Goal: Task Accomplishment & Management: Complete application form

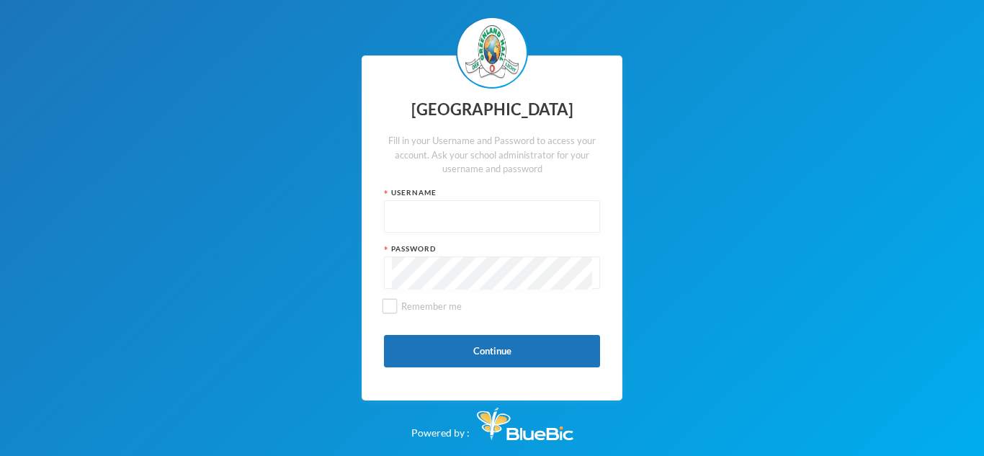
click at [421, 221] on input "text" at bounding box center [492, 217] width 200 height 32
type input "glh25cs25"
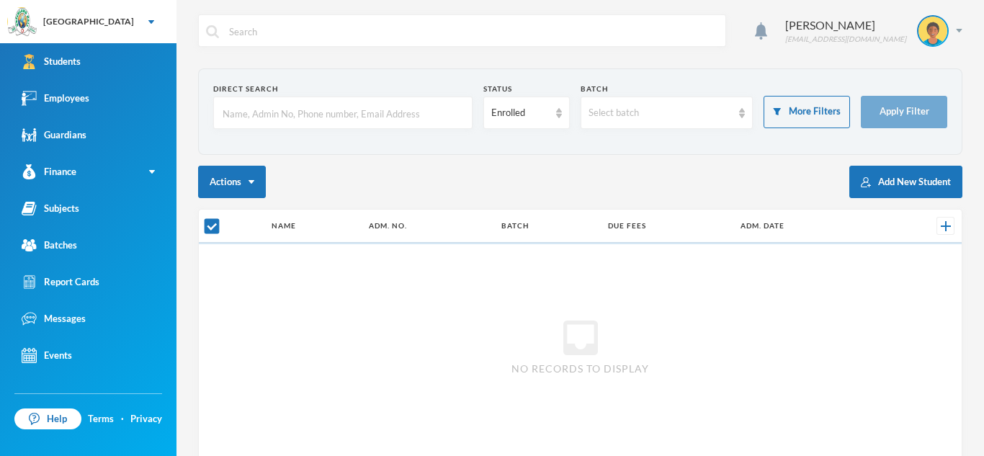
checkbox input "false"
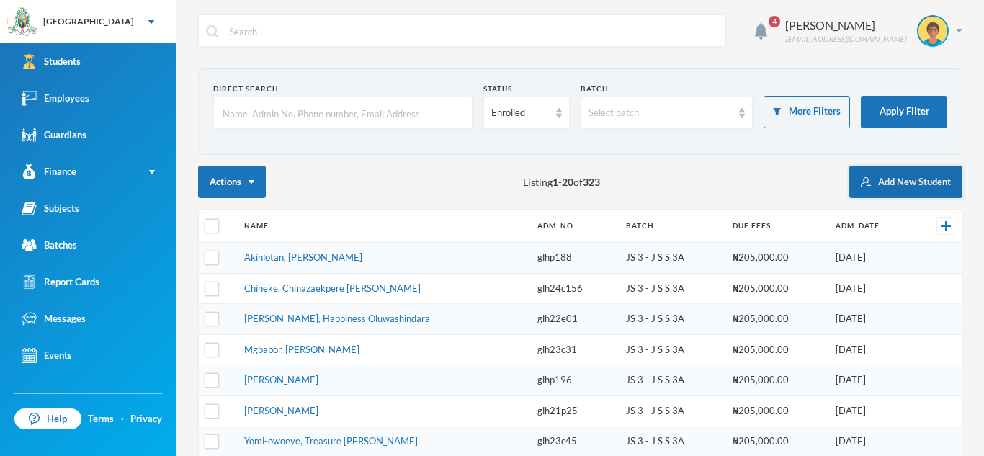
click at [898, 182] on button "Add New Student" at bounding box center [905, 182] width 113 height 32
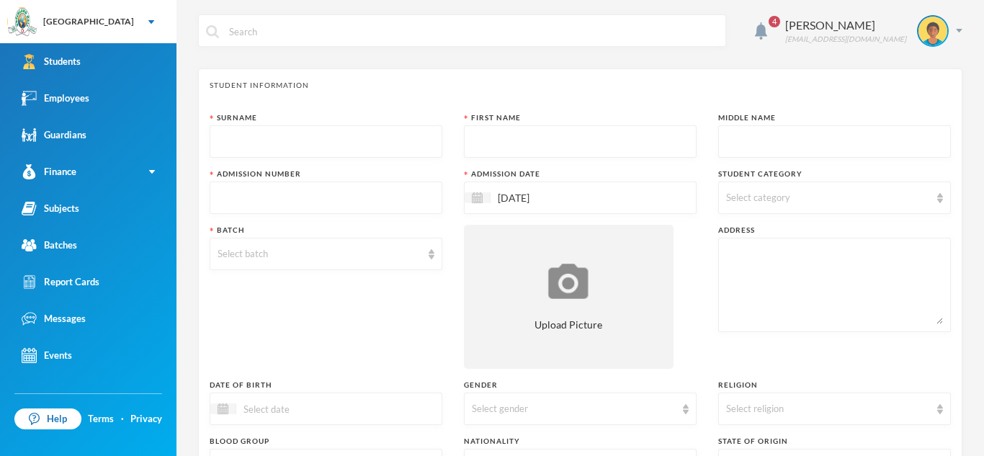
click at [425, 138] on input "text" at bounding box center [326, 142] width 217 height 32
type input "Akpata"
click at [491, 133] on input "text" at bounding box center [580, 142] width 217 height 32
type input "Mirabel"
click at [730, 139] on input "text" at bounding box center [834, 142] width 217 height 32
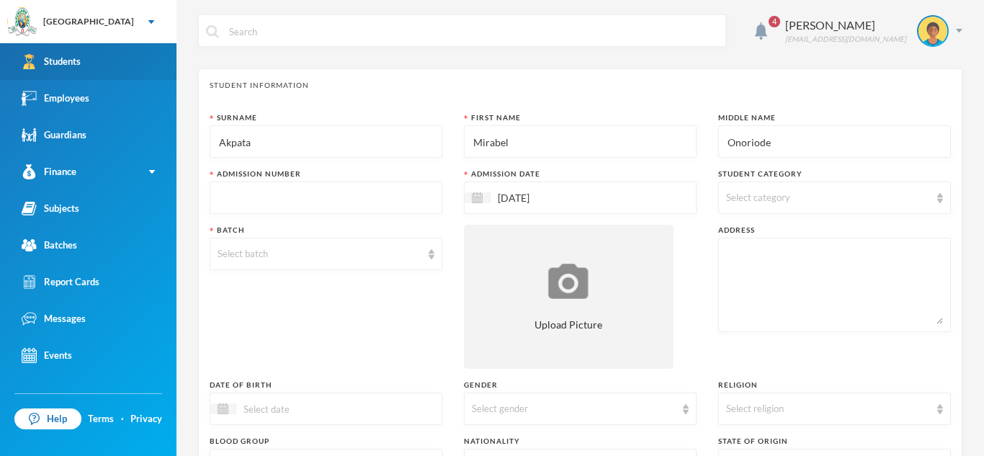
type input "Onoriode"
click at [101, 61] on link "Students" at bounding box center [88, 61] width 176 height 37
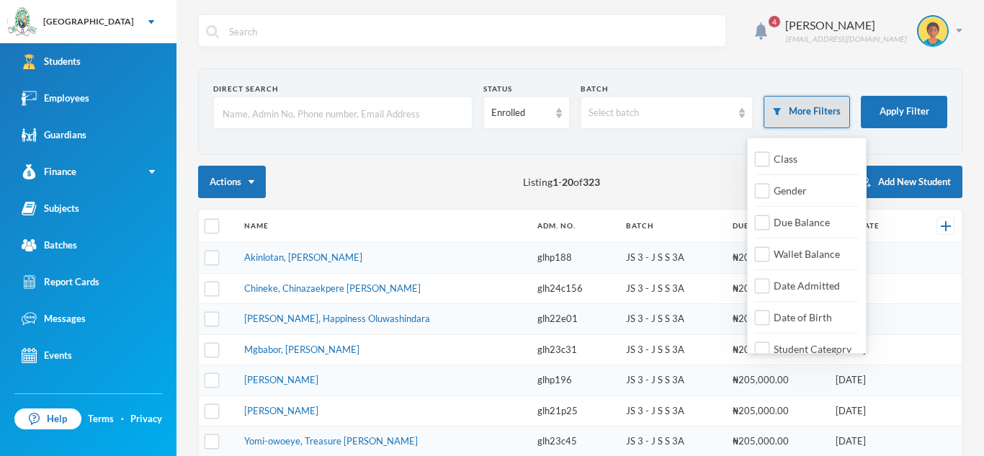
click at [785, 112] on button "More Filters" at bounding box center [807, 112] width 86 height 32
click at [790, 284] on span "Date Admitted" at bounding box center [807, 285] width 78 height 12
click at [770, 284] on input "Date Admitted" at bounding box center [762, 286] width 15 height 15
checkbox input "true"
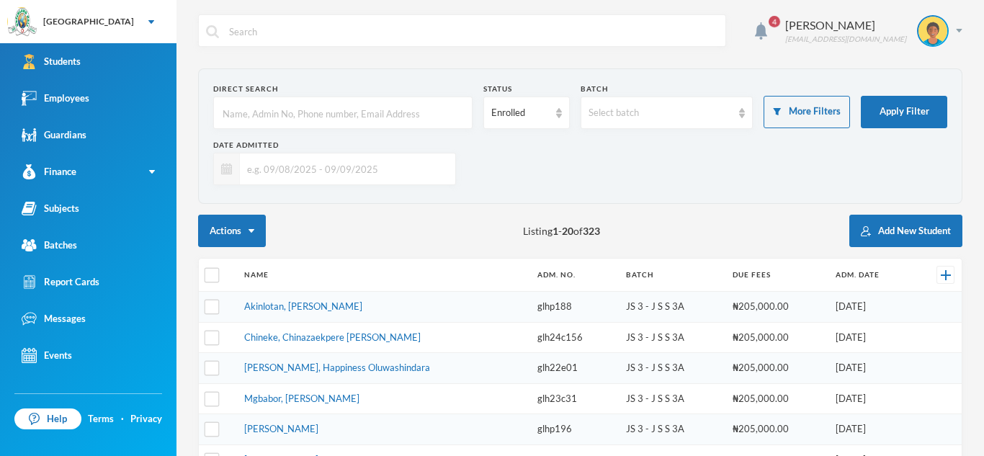
click at [225, 174] on img at bounding box center [226, 169] width 11 height 11
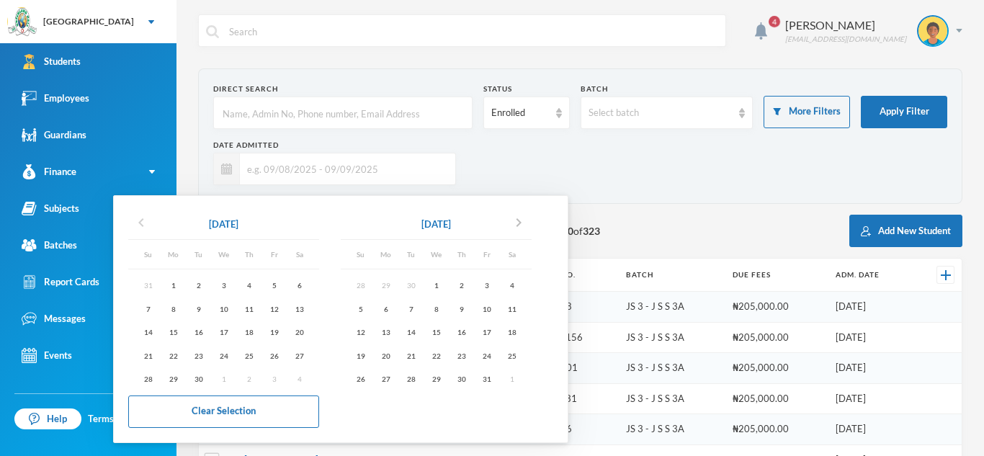
click at [140, 220] on icon "chevron_left" at bounding box center [141, 222] width 17 height 17
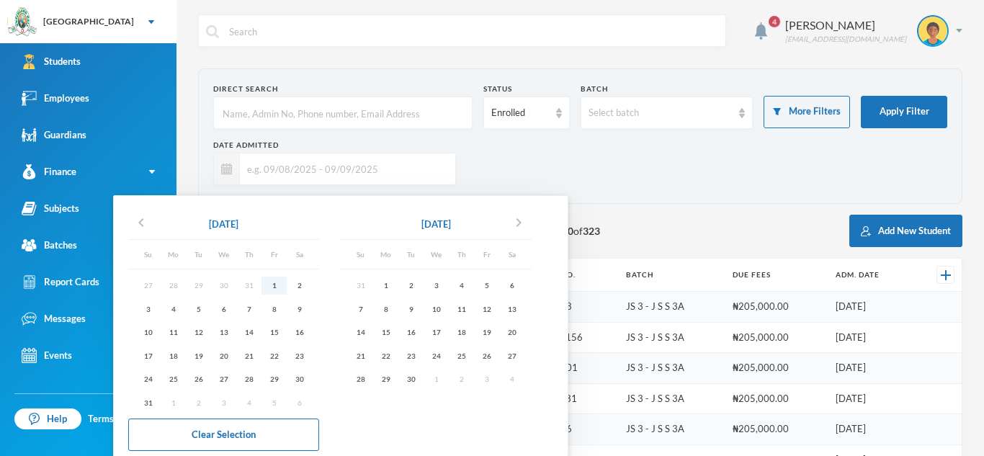
click at [273, 284] on div "1" at bounding box center [273, 286] width 25 height 18
click at [392, 310] on div "8" at bounding box center [385, 309] width 25 height 18
type input "[DATE] - [DATE]"
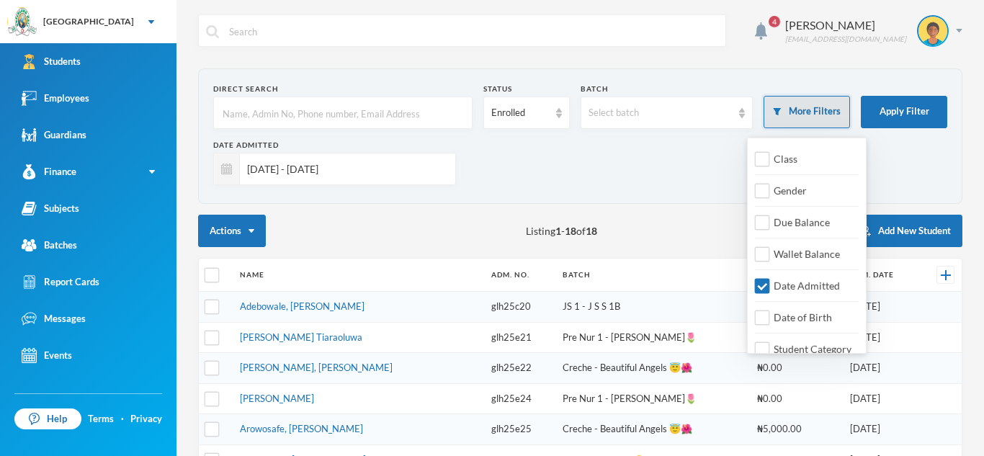
click at [816, 104] on button "More Filters" at bounding box center [807, 112] width 86 height 32
click at [793, 284] on span "Date Admitted" at bounding box center [807, 285] width 78 height 12
click at [770, 284] on input "Date Admitted" at bounding box center [762, 286] width 15 height 15
checkbox input "false"
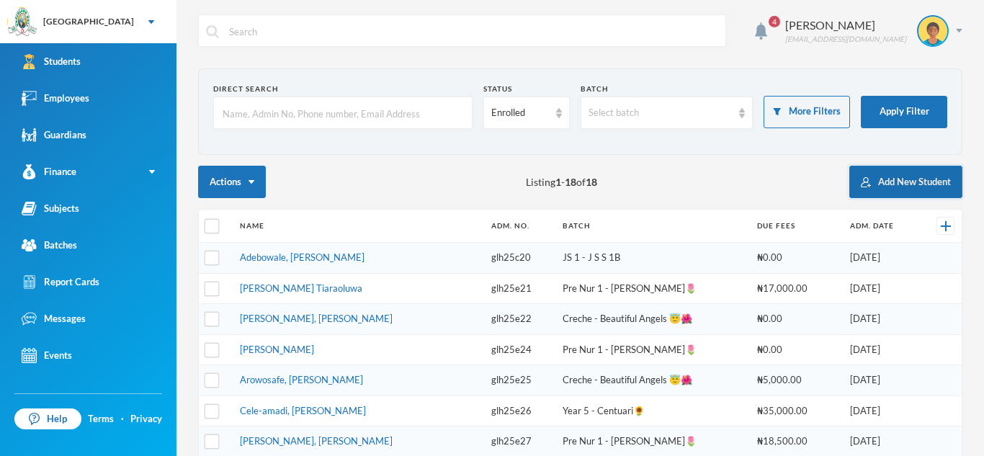
click at [866, 177] on img "button" at bounding box center [866, 182] width 10 height 10
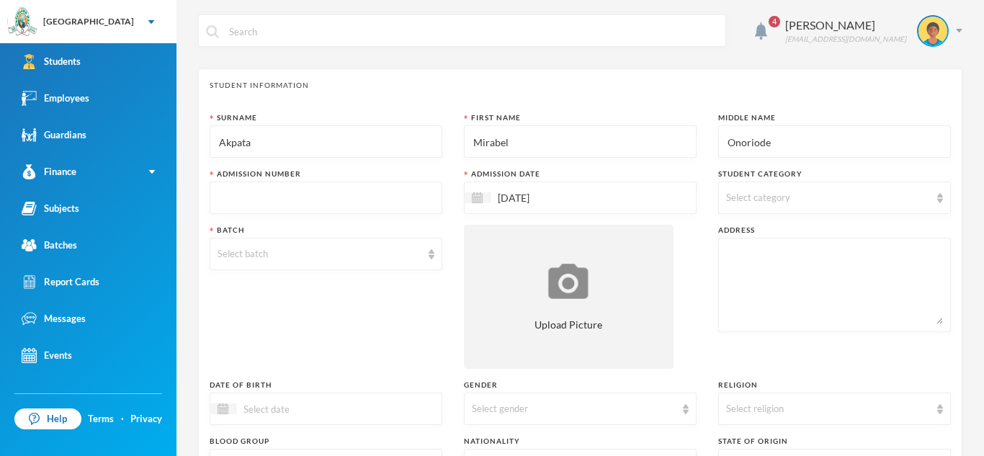
click at [414, 202] on input "text" at bounding box center [326, 198] width 217 height 32
type input "glh25e31"
click at [939, 197] on img at bounding box center [940, 198] width 6 height 10
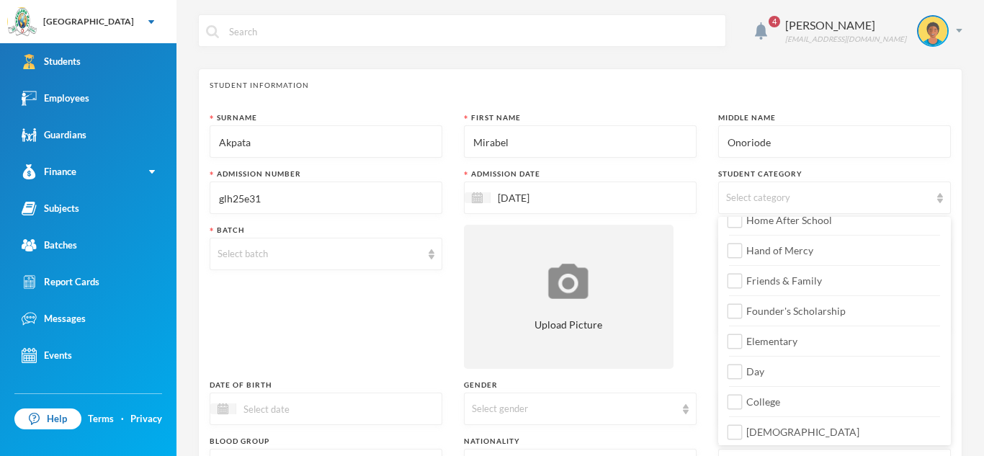
scroll to position [140, 0]
click at [733, 336] on input "Elementary" at bounding box center [735, 337] width 15 height 15
checkbox input "true"
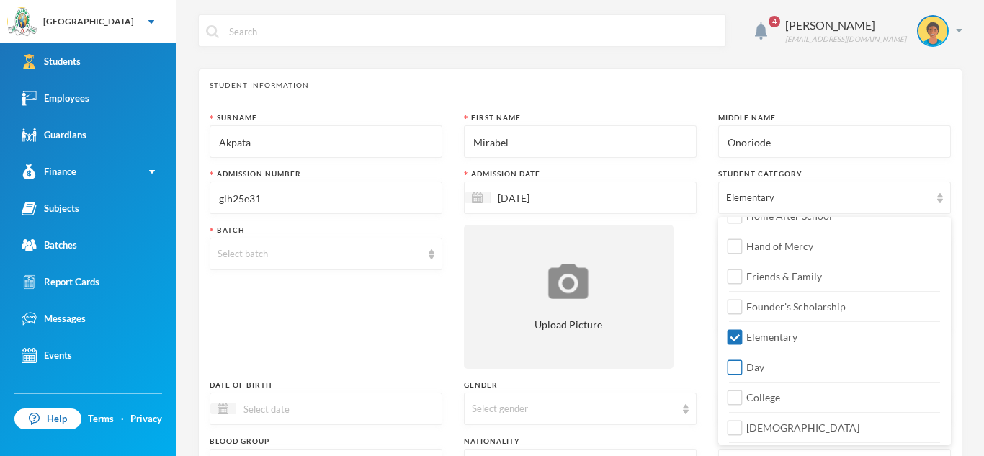
click at [736, 366] on input "Day" at bounding box center [735, 367] width 15 height 15
checkbox input "true"
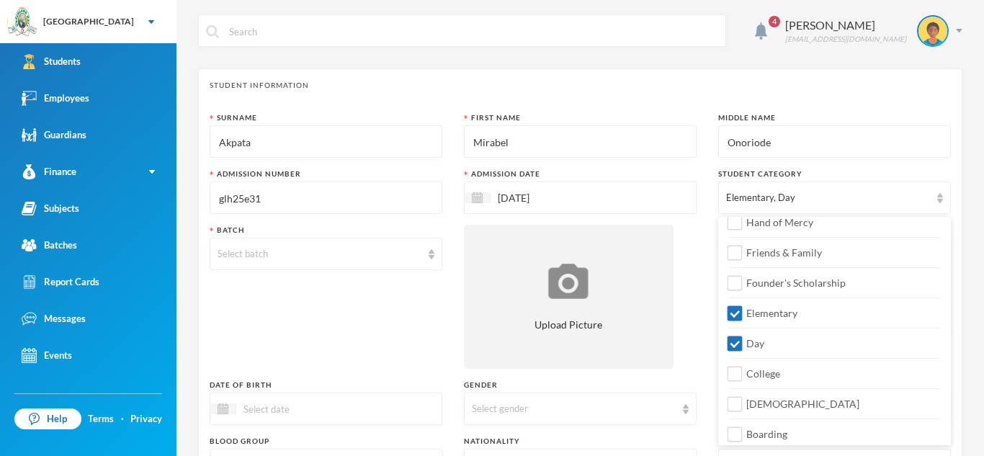
scroll to position [166, 0]
click at [737, 401] on input "[DEMOGRAPHIC_DATA]" at bounding box center [735, 401] width 15 height 15
checkbox input "true"
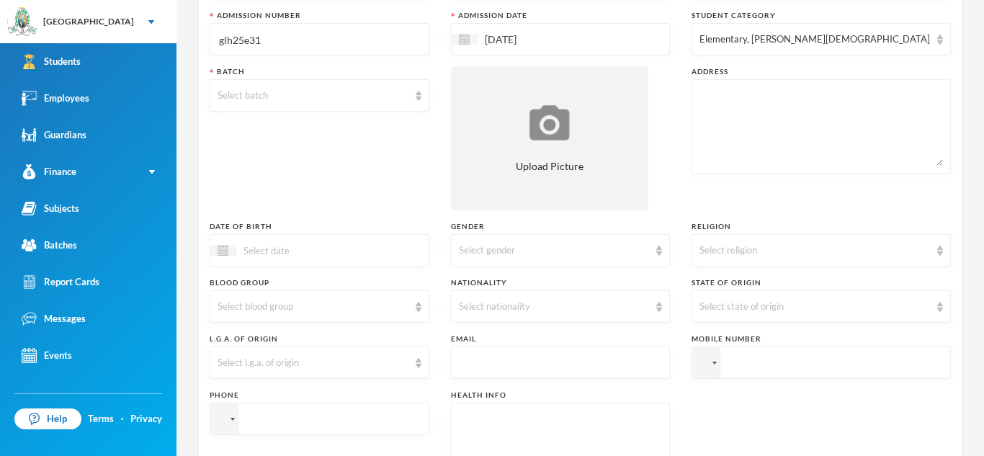
scroll to position [157, 0]
click at [421, 100] on img at bounding box center [419, 97] width 6 height 10
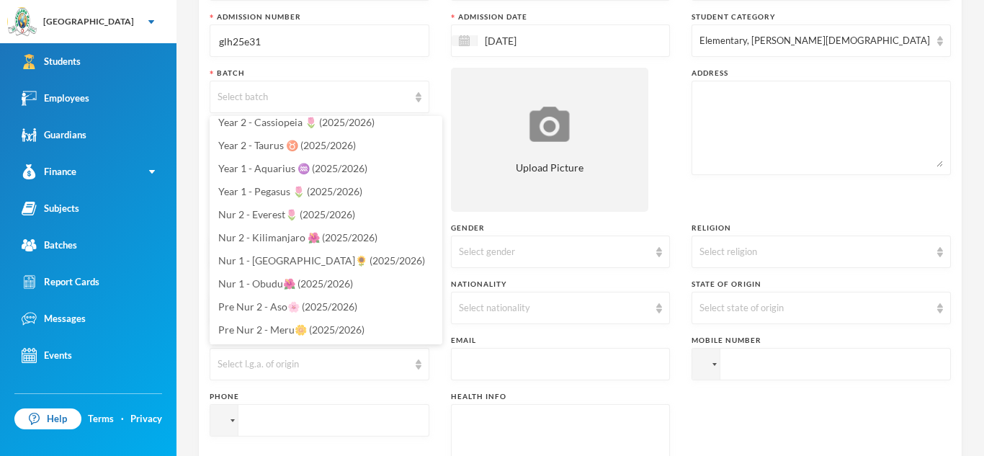
scroll to position [446, 0]
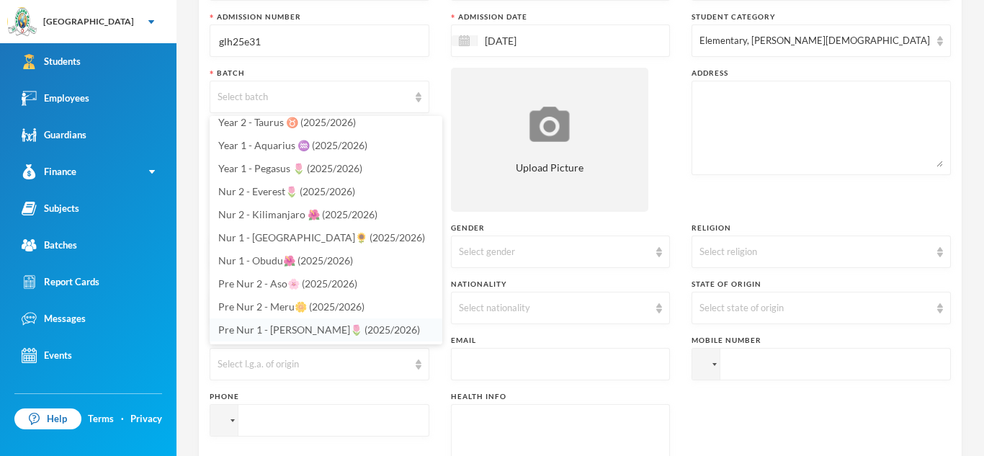
click at [342, 327] on span "Pre Nur 1 - [PERSON_NAME]🌷 (2025/2026)" at bounding box center [319, 329] width 202 height 12
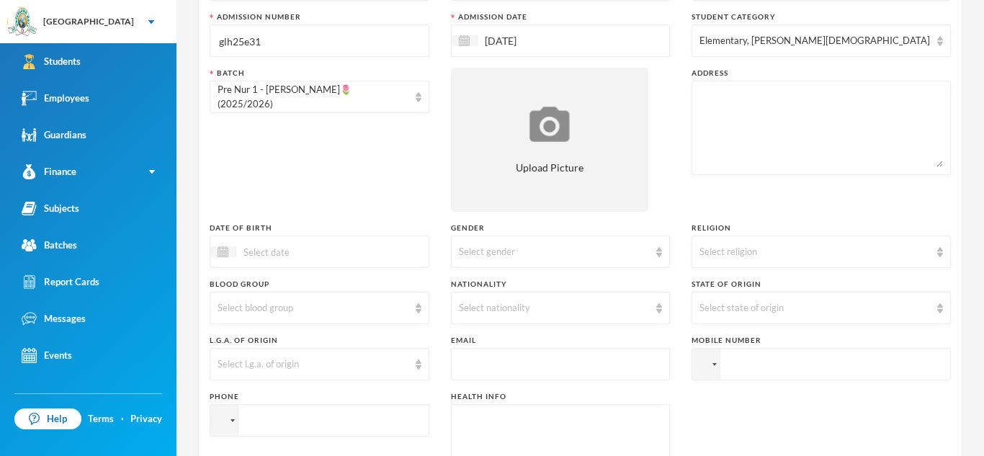
click at [241, 254] on input at bounding box center [296, 251] width 121 height 17
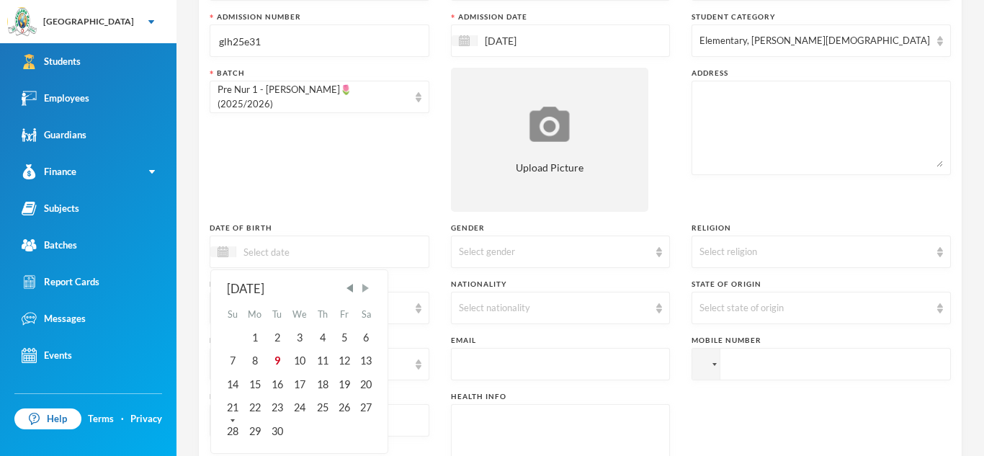
click at [366, 289] on span "Next Month" at bounding box center [365, 288] width 13 height 13
click at [301, 429] on div "31" at bounding box center [300, 430] width 24 height 23
type input "[DATE]"
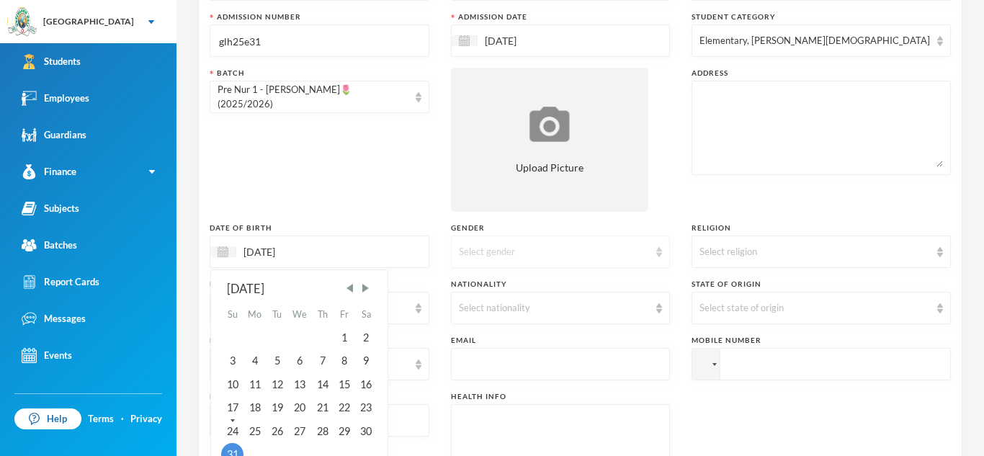
click at [671, 252] on div "Select gender" at bounding box center [561, 252] width 220 height 32
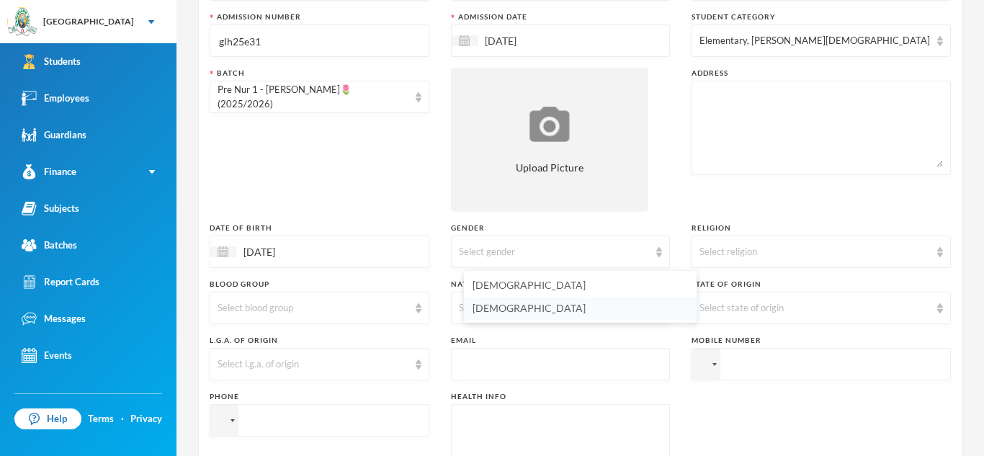
click at [581, 309] on li "[DEMOGRAPHIC_DATA]" at bounding box center [580, 308] width 233 height 23
click at [940, 248] on img at bounding box center [940, 252] width 6 height 10
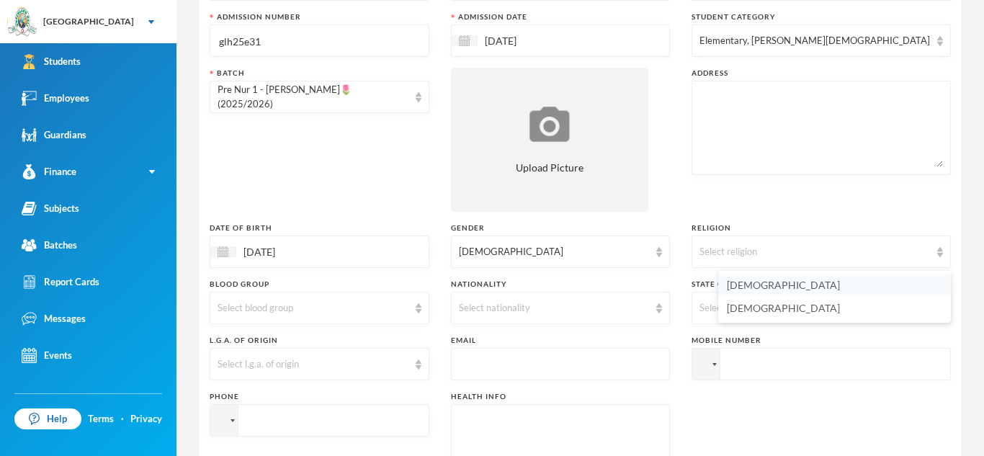
click at [882, 285] on li "[DEMOGRAPHIC_DATA]" at bounding box center [834, 285] width 233 height 23
click at [421, 306] on img at bounding box center [419, 308] width 6 height 10
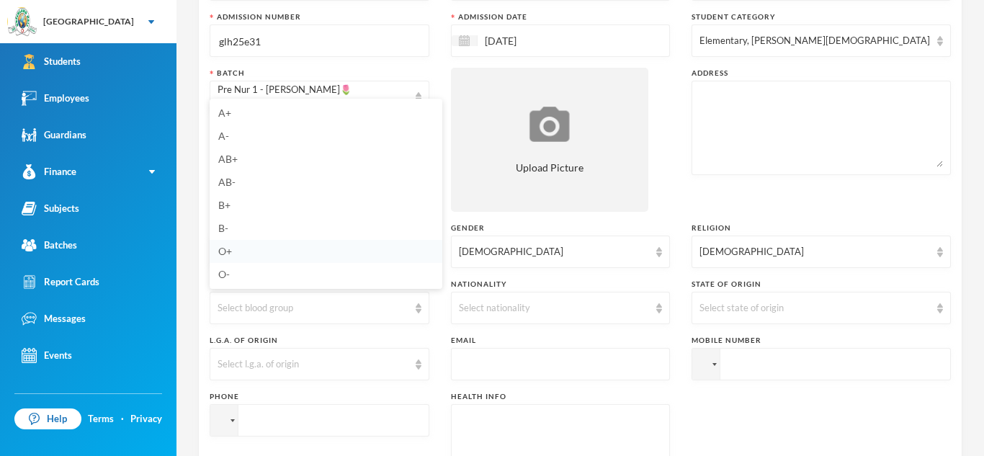
click at [254, 249] on li "O+" at bounding box center [326, 251] width 233 height 23
click at [662, 305] on img at bounding box center [659, 308] width 6 height 10
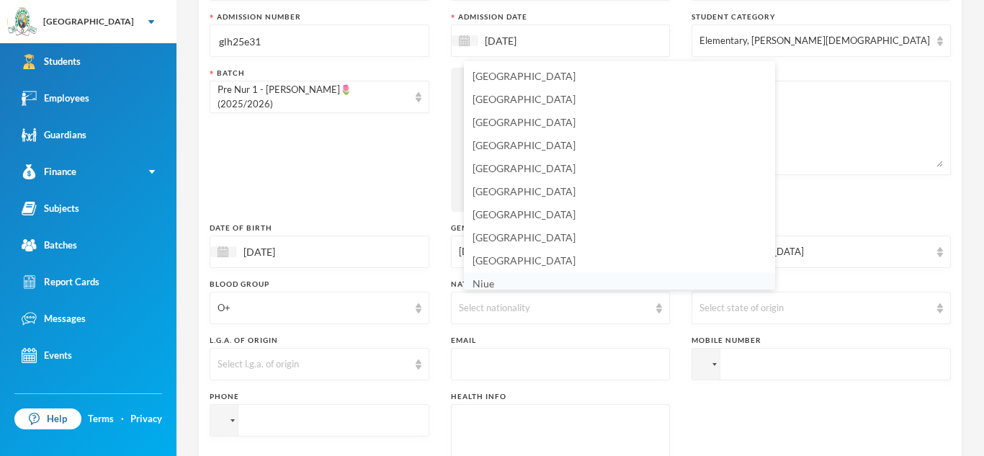
scroll to position [3486, 0]
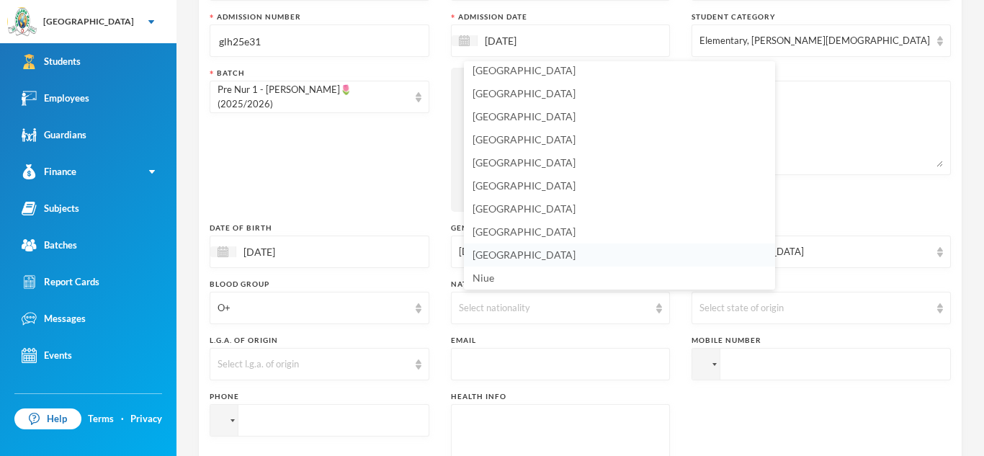
click at [522, 256] on li "[GEOGRAPHIC_DATA]" at bounding box center [619, 254] width 311 height 23
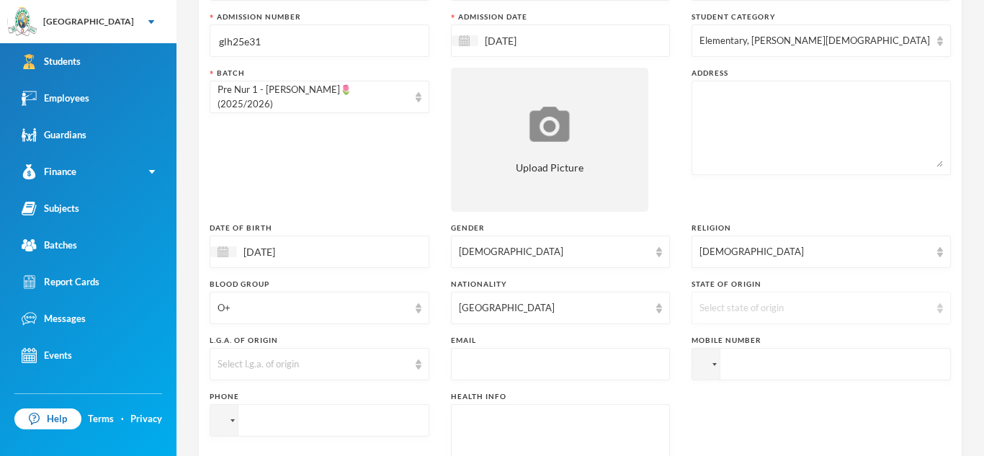
click at [939, 307] on img at bounding box center [940, 308] width 6 height 10
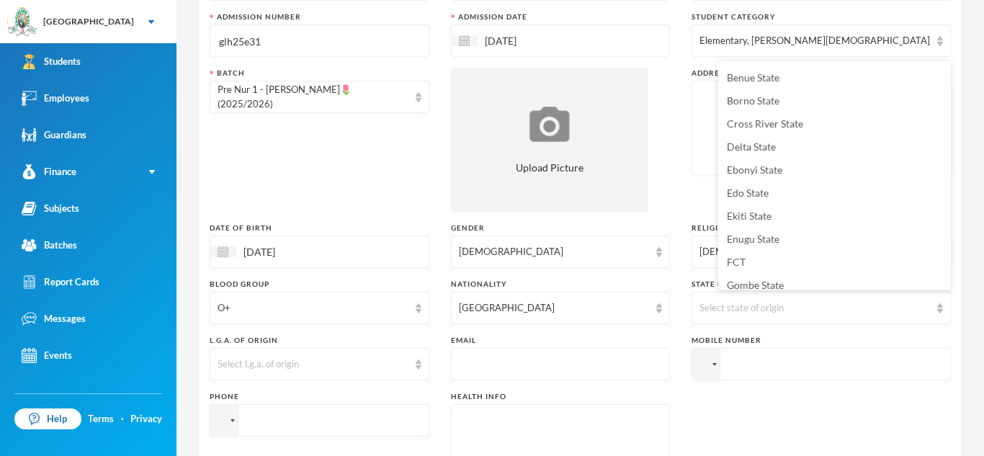
scroll to position [130, 0]
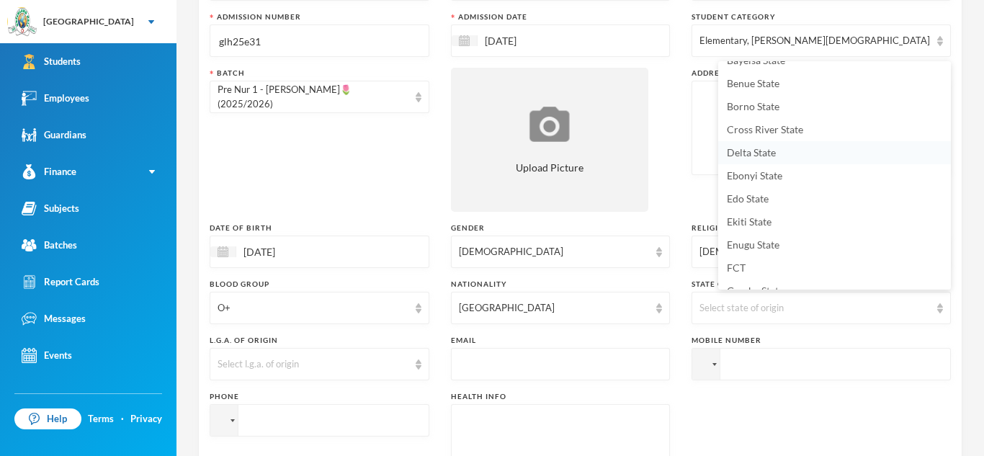
click at [797, 148] on li "Delta State" at bounding box center [834, 152] width 233 height 23
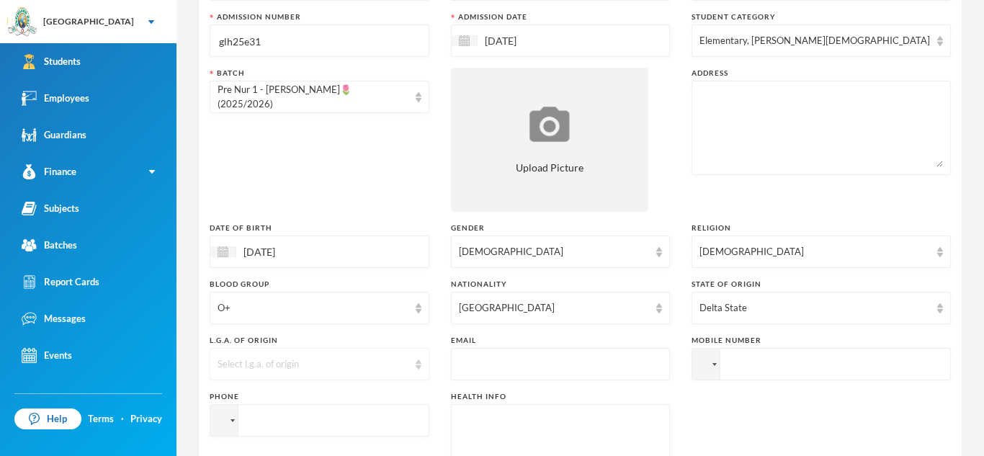
click at [421, 365] on img at bounding box center [419, 364] width 6 height 10
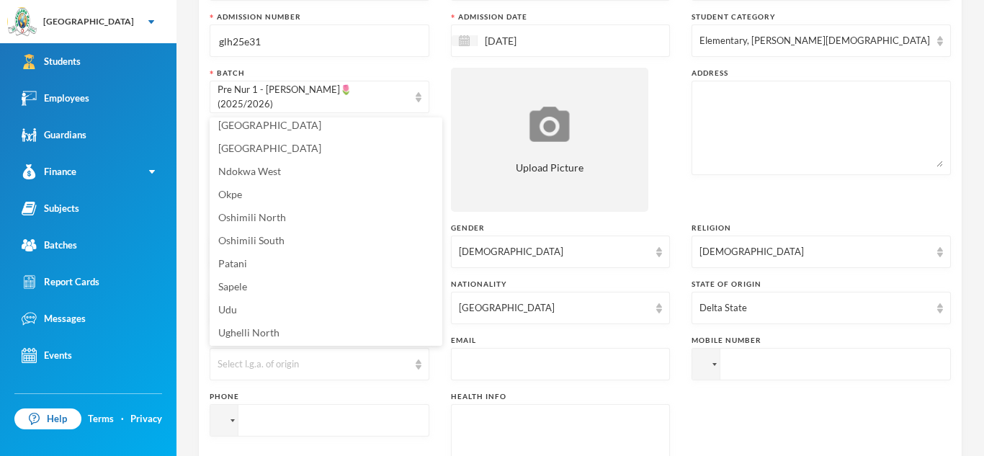
scroll to position [218, 0]
click at [226, 285] on span "Sapele" at bounding box center [232, 283] width 29 height 12
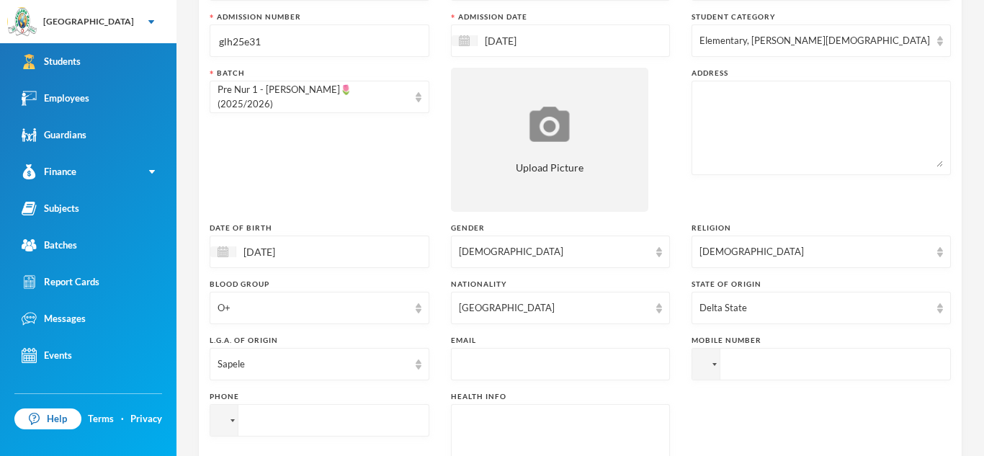
click at [520, 362] on input "text" at bounding box center [561, 365] width 204 height 32
type input "[EMAIL_ADDRESS][DOMAIN_NAME]"
click at [767, 370] on input "tel" at bounding box center [821, 364] width 259 height 32
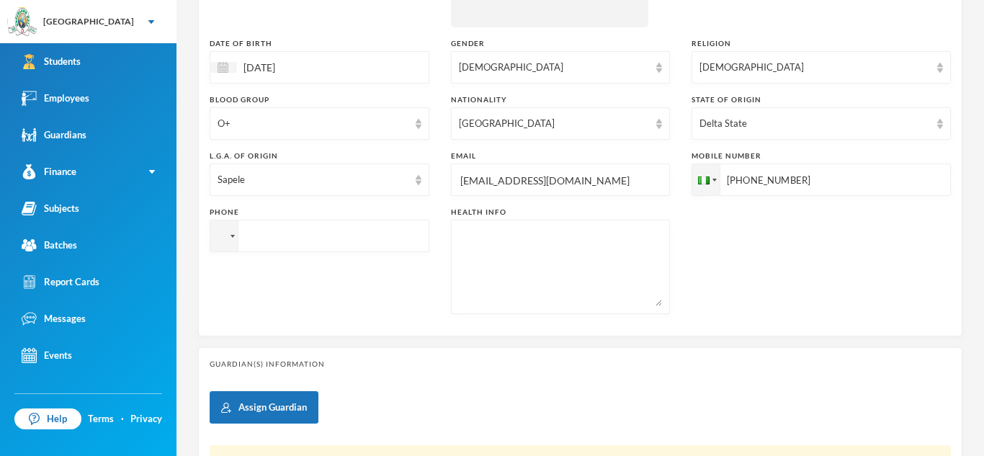
scroll to position [344, 0]
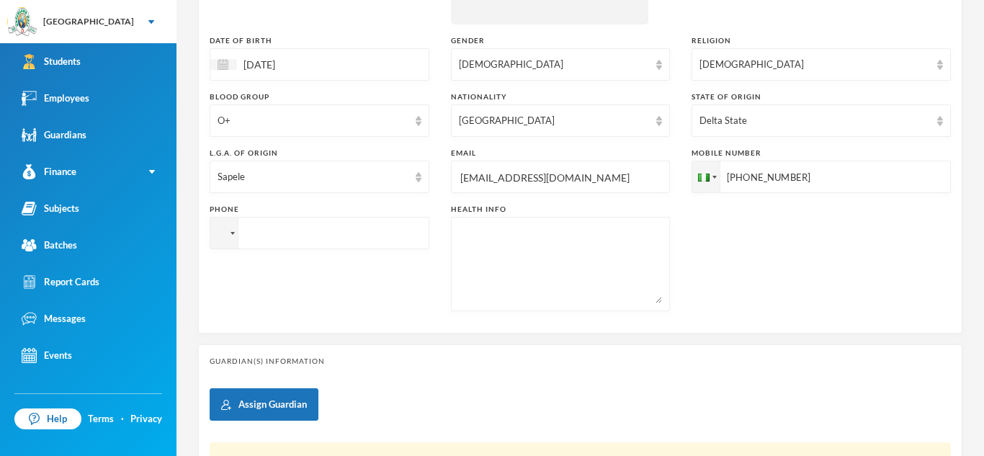
type input "[PHONE_NUMBER]"
click at [511, 257] on textarea at bounding box center [561, 264] width 204 height 79
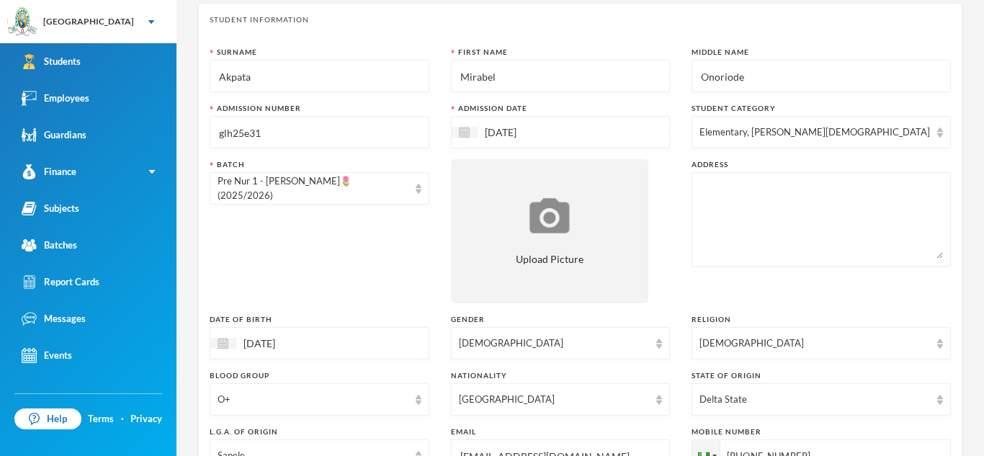
scroll to position [56, 0]
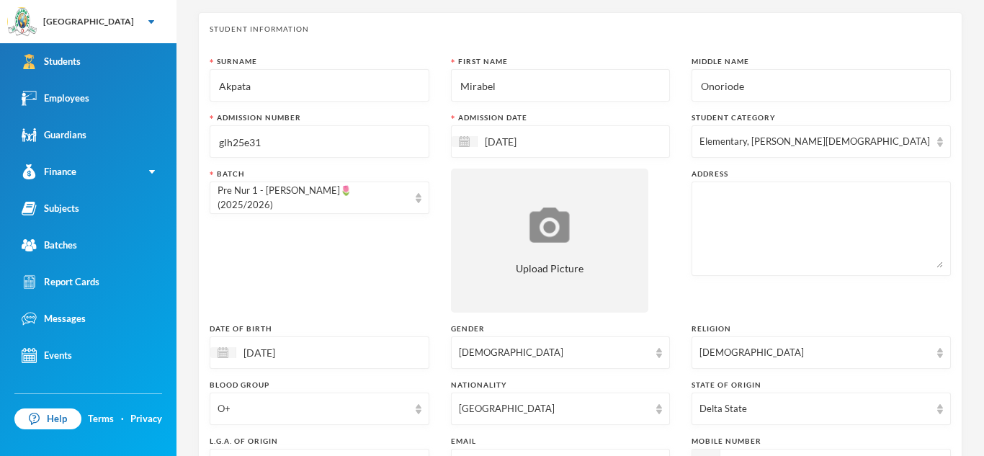
type textarea "Nil"
click at [777, 207] on textarea at bounding box center [820, 228] width 243 height 79
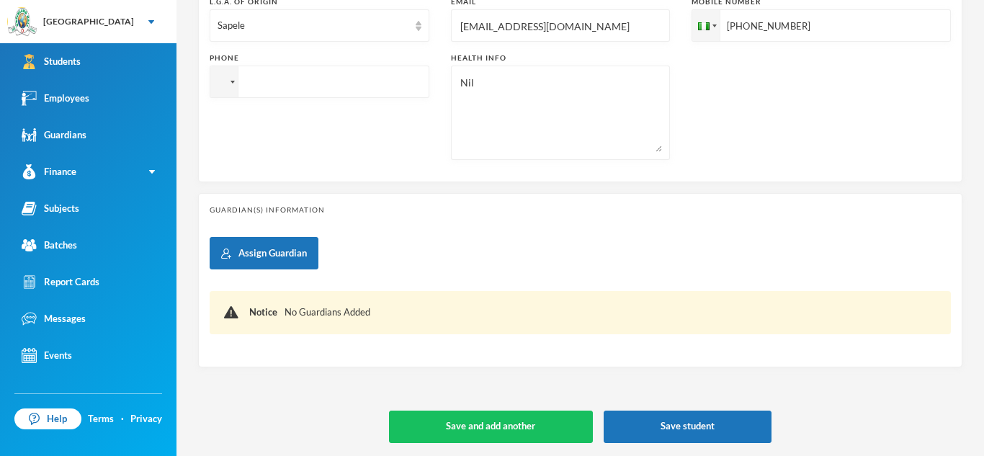
scroll to position [497, 0]
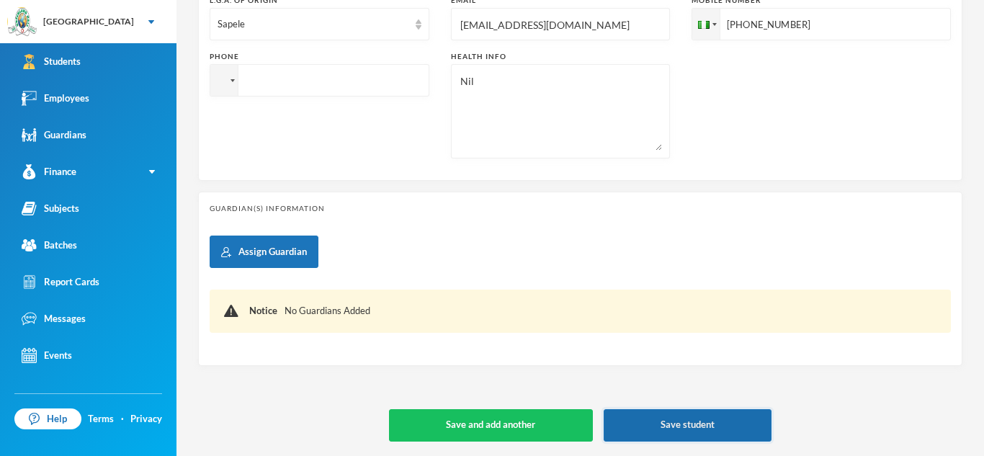
type textarea "[STREET_ADDRESS]"
click at [718, 423] on button "Save student" at bounding box center [688, 425] width 168 height 32
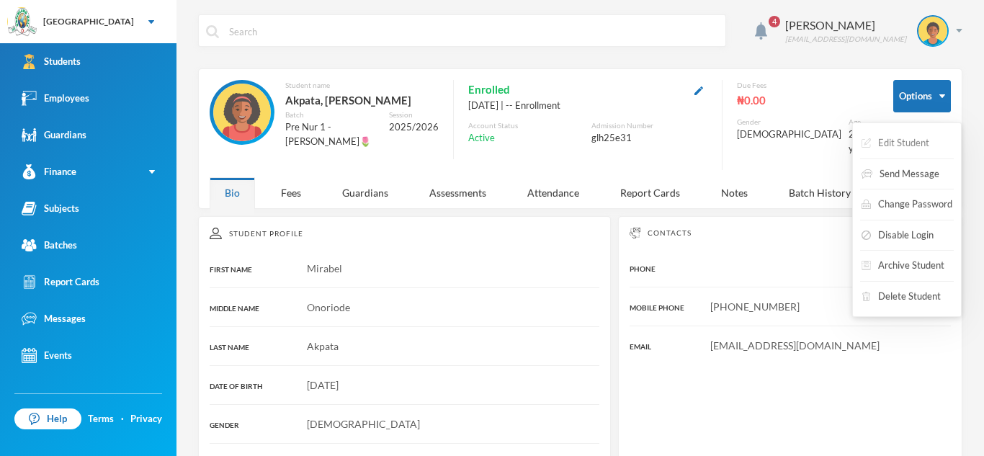
click at [917, 140] on button "Edit Student" at bounding box center [895, 143] width 71 height 26
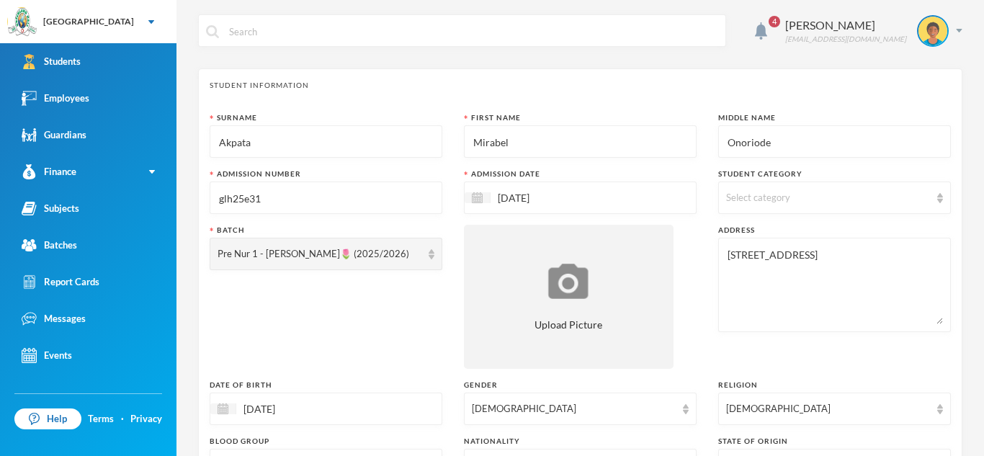
scroll to position [413, 0]
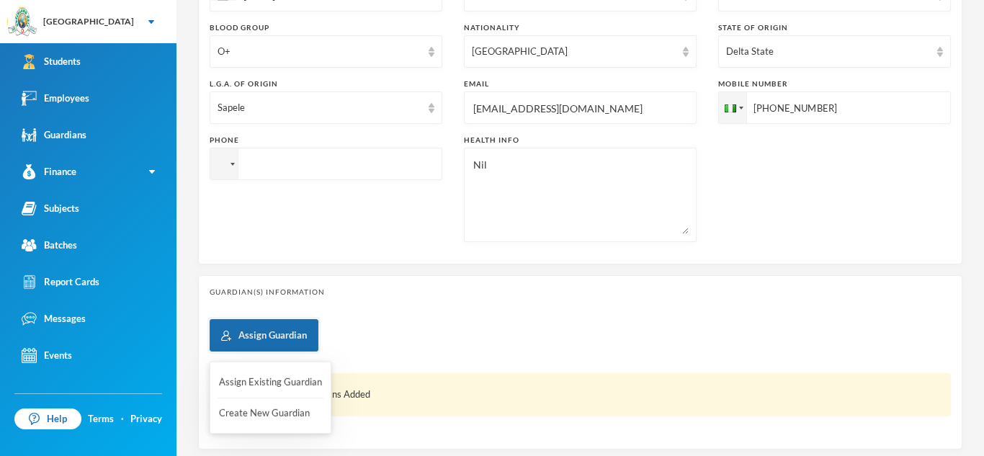
click at [314, 339] on button "Assign Guardian" at bounding box center [264, 335] width 109 height 32
click at [295, 379] on button "Assign Existing Guardian" at bounding box center [271, 383] width 106 height 26
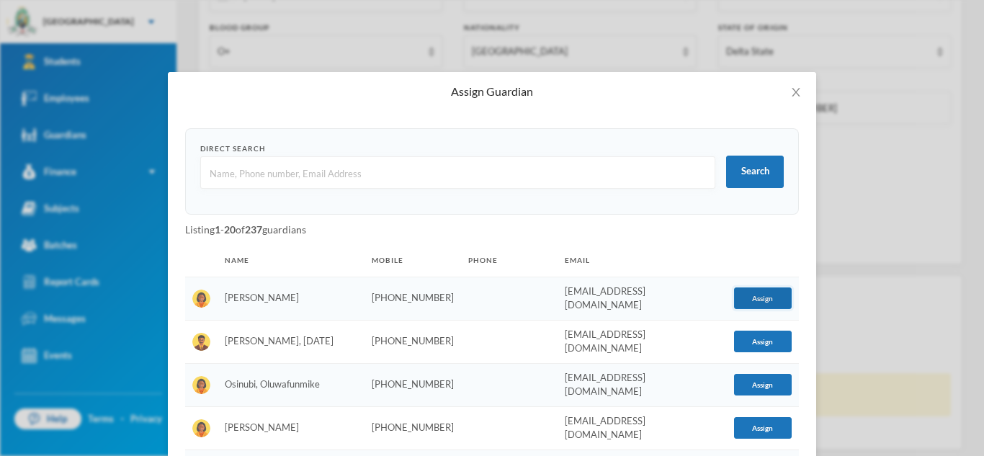
click at [744, 296] on button "Assign" at bounding box center [763, 298] width 58 height 22
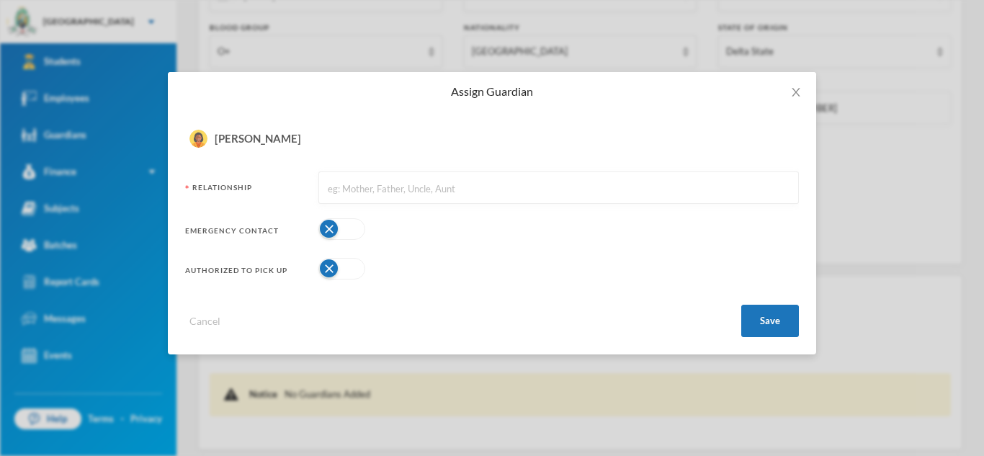
click at [533, 191] on input "text" at bounding box center [558, 188] width 465 height 32
type input "Mother"
click at [354, 228] on button "button" at bounding box center [341, 229] width 47 height 22
click at [359, 269] on button "button" at bounding box center [341, 269] width 47 height 22
click at [757, 328] on button "Save" at bounding box center [770, 321] width 58 height 32
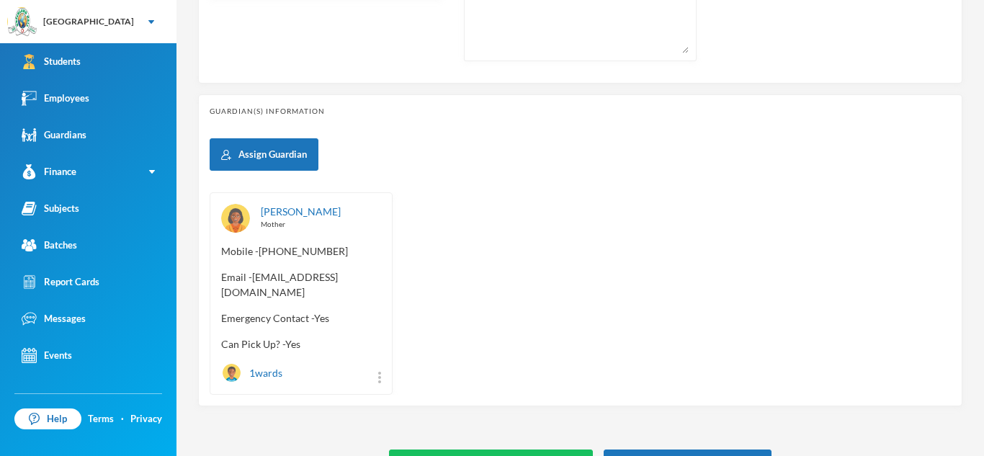
scroll to position [635, 0]
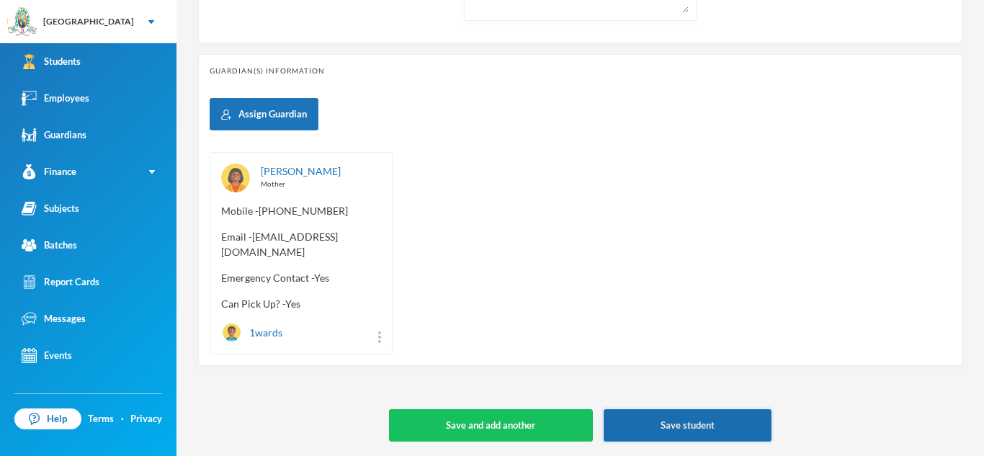
click at [677, 422] on button "Save student" at bounding box center [688, 425] width 168 height 32
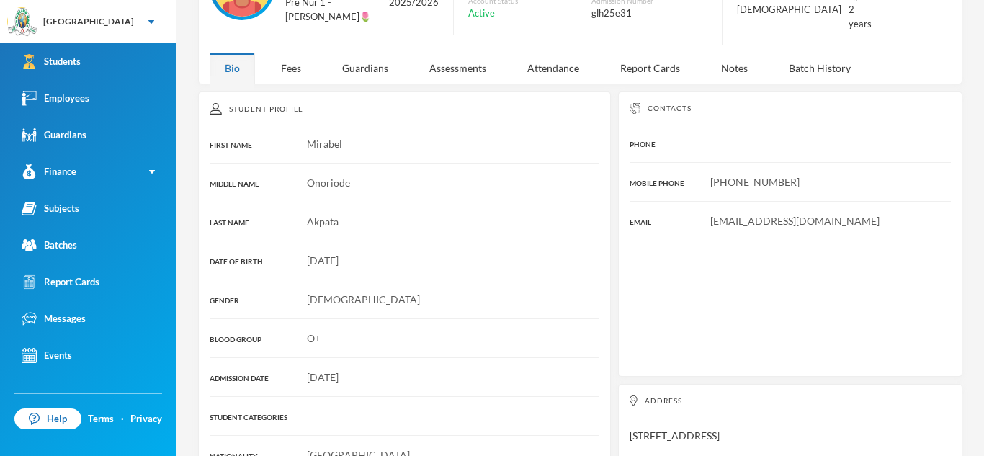
scroll to position [124, 0]
click at [377, 66] on div "Guardians" at bounding box center [365, 68] width 76 height 31
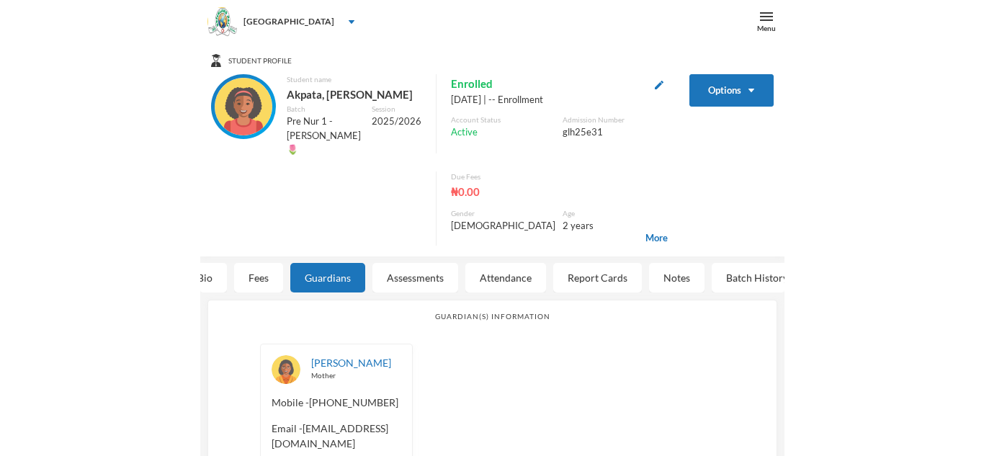
scroll to position [0, 0]
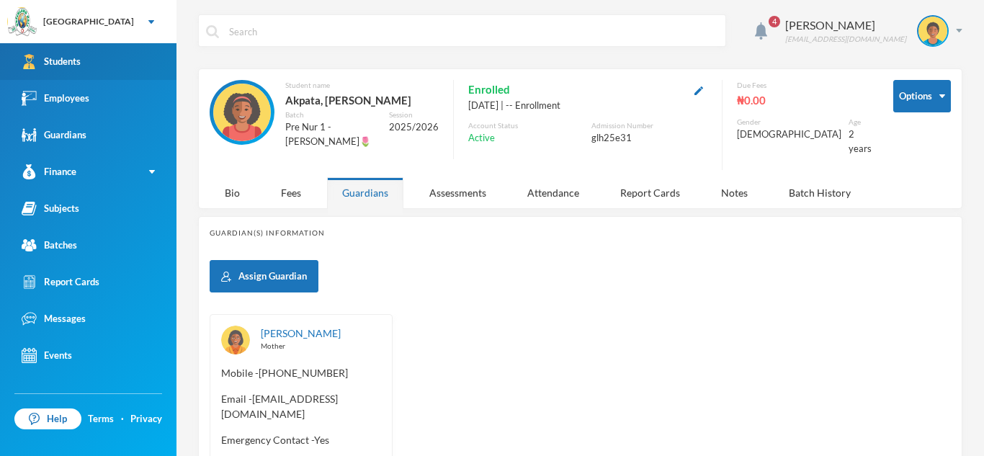
click at [62, 70] on link "Students" at bounding box center [88, 61] width 176 height 37
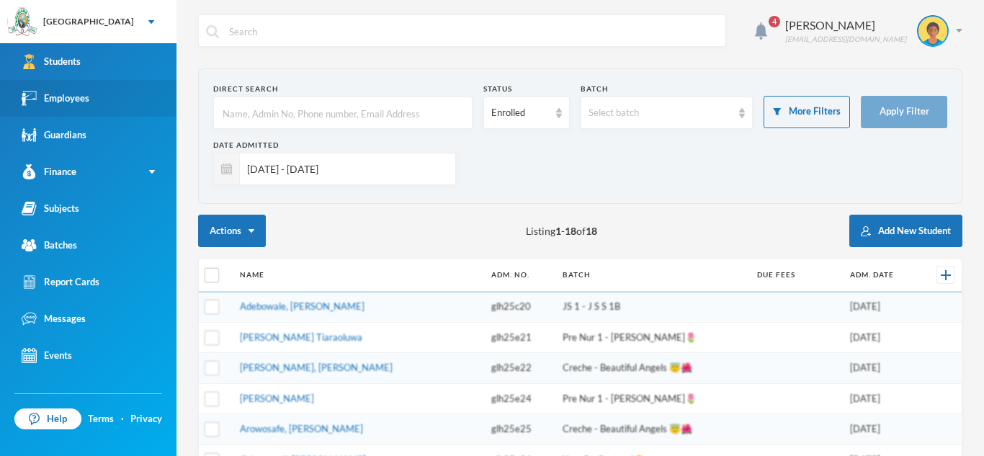
click at [66, 97] on div "Employees" at bounding box center [56, 98] width 68 height 15
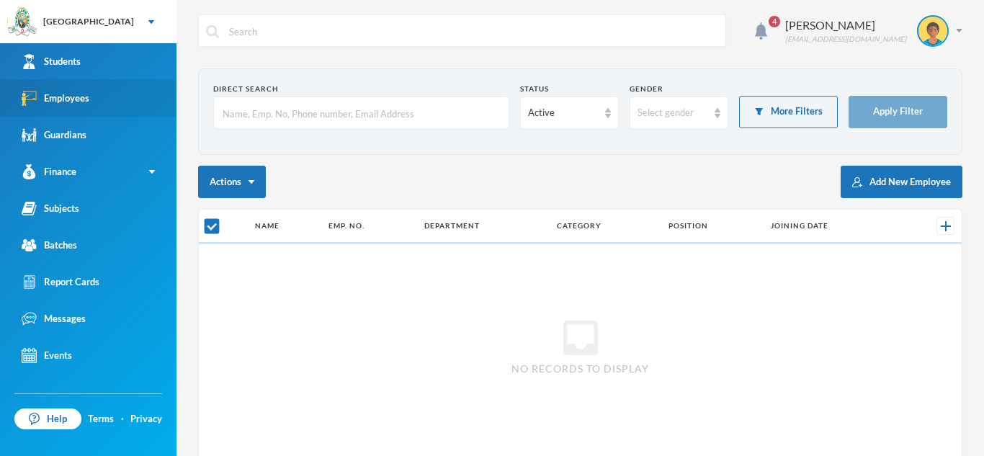
checkbox input "false"
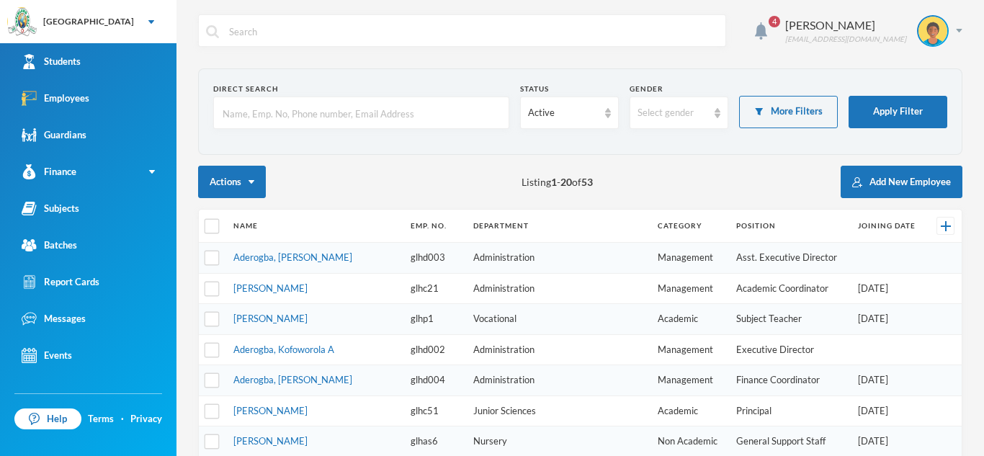
click at [287, 117] on input "text" at bounding box center [361, 113] width 280 height 32
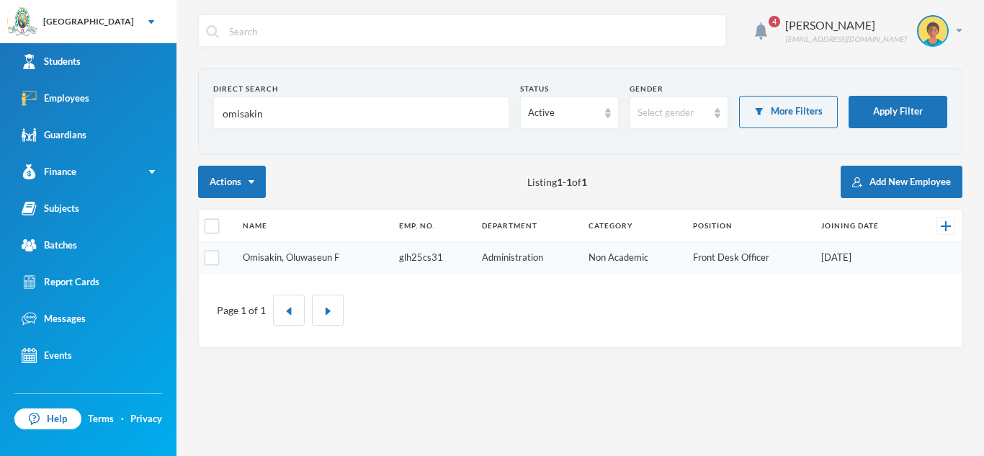
type input "omisakin"
click at [310, 256] on link "Omisakin, Oluwaseun F" at bounding box center [291, 257] width 97 height 12
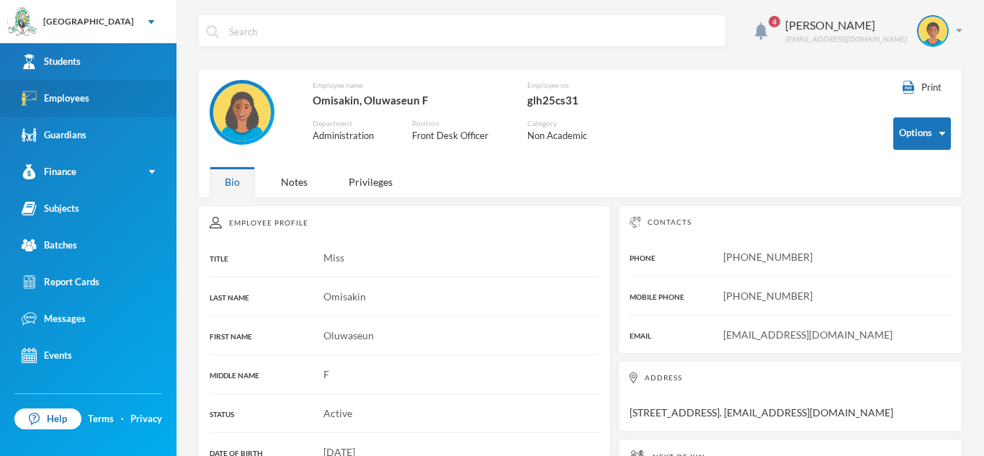
click at [75, 100] on div "Employees" at bounding box center [56, 98] width 68 height 15
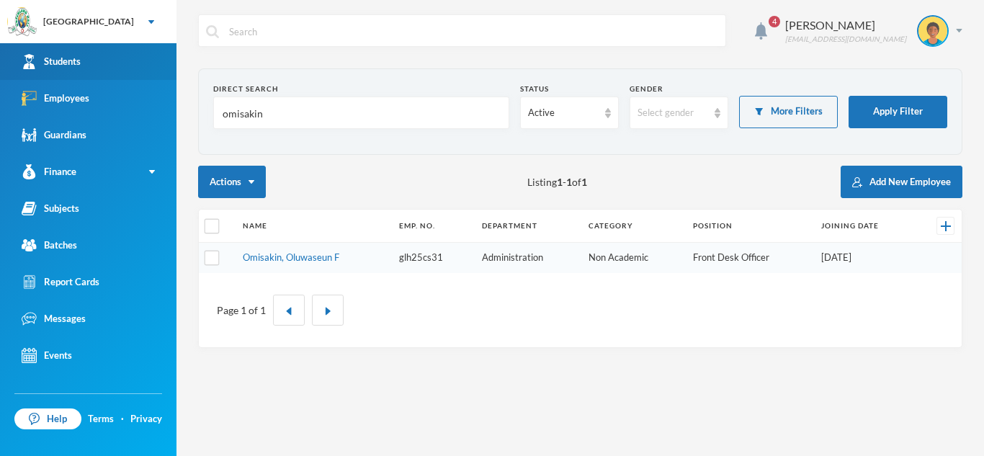
click at [73, 60] on div "Students" at bounding box center [51, 61] width 59 height 15
